Goal: Task Accomplishment & Management: Complete application form

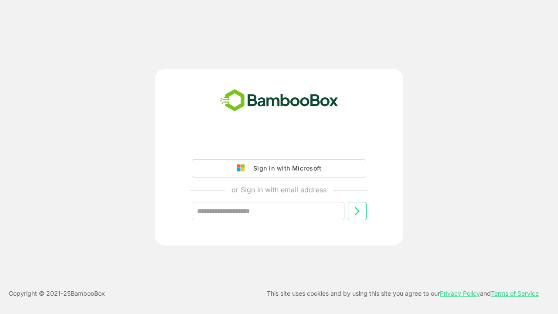
type input "**********"
click at [357, 211] on icon at bounding box center [356, 211] width 10 height 10
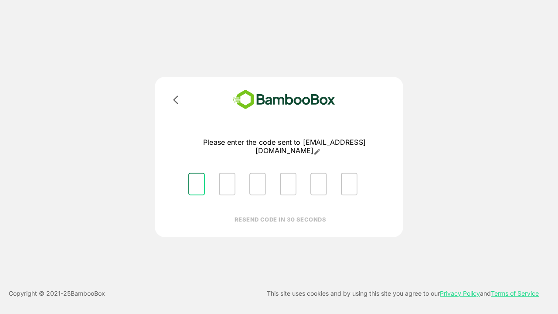
type input "*"
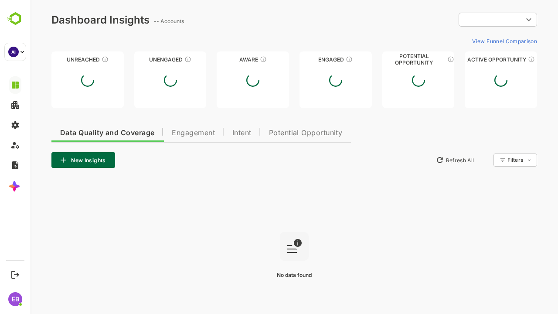
type input "**********"
